Goal: Transaction & Acquisition: Purchase product/service

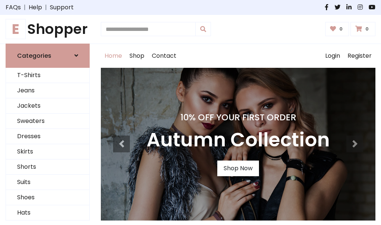
click at [190, 112] on h4 "10% Off Your First Order" at bounding box center [238, 117] width 183 height 10
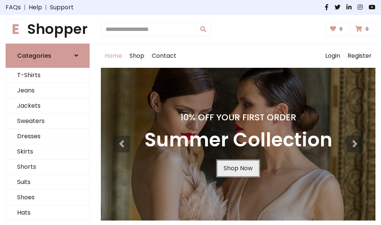
click at [238, 168] on link "Shop Now" at bounding box center [238, 168] width 42 height 16
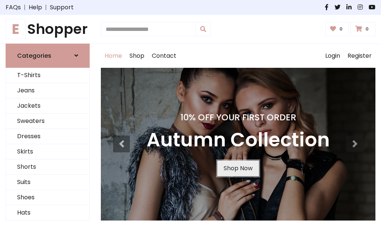
click at [238, 168] on link "Shop Now" at bounding box center [238, 168] width 42 height 16
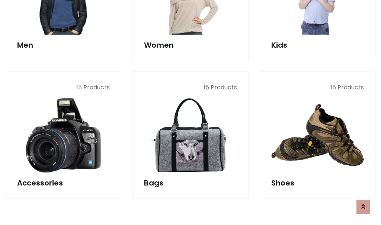
scroll to position [742, 0]
